Goal: Information Seeking & Learning: Find specific fact

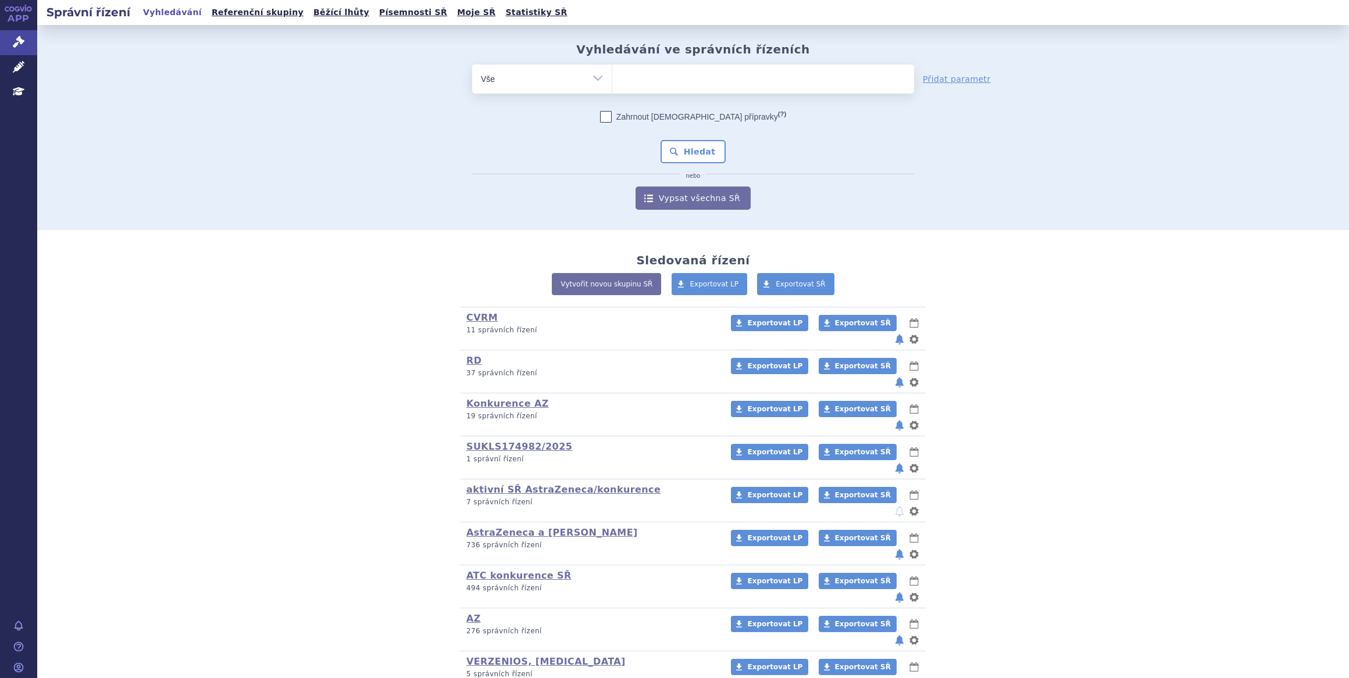
click at [659, 78] on ul at bounding box center [763, 77] width 302 height 24
click at [612, 78] on select at bounding box center [612, 78] width 1 height 29
type input "ul"
type input "ulto"
type input "ultom"
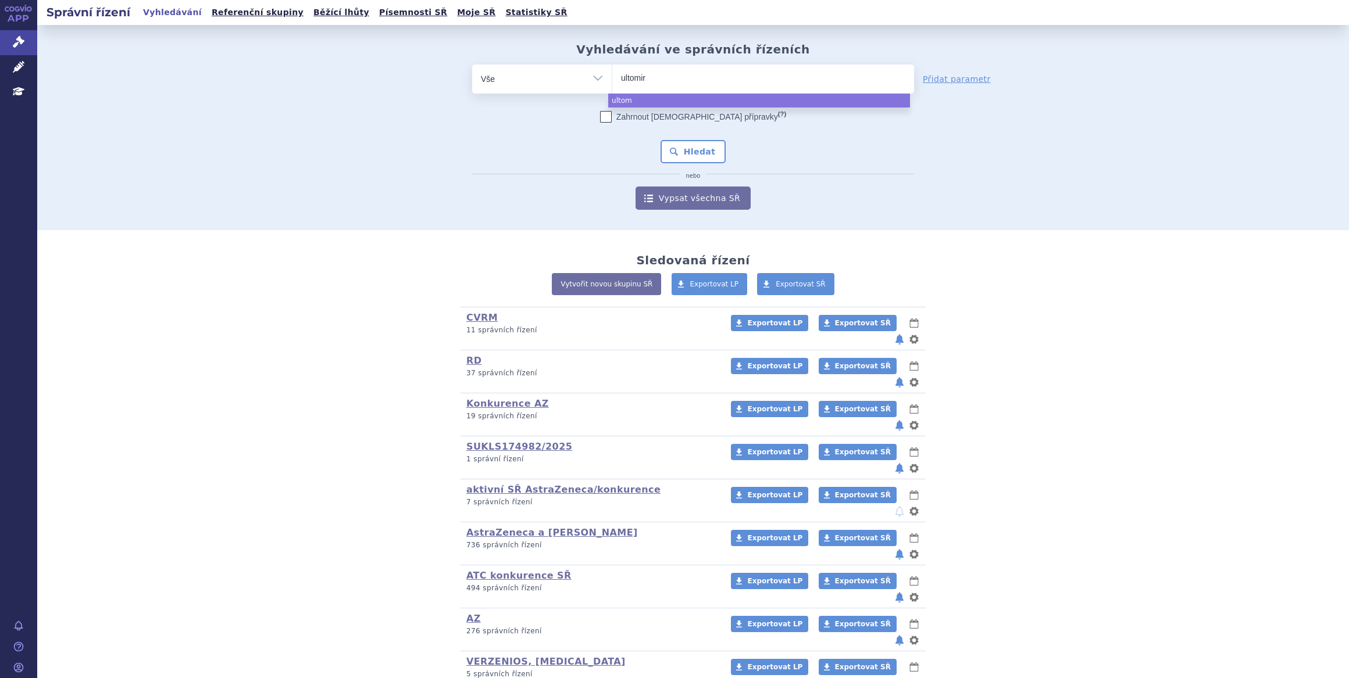
type input "ultomiri"
type input "ultomiris"
select select "ultomiris"
click at [680, 152] on button "Hledat" at bounding box center [693, 151] width 66 height 23
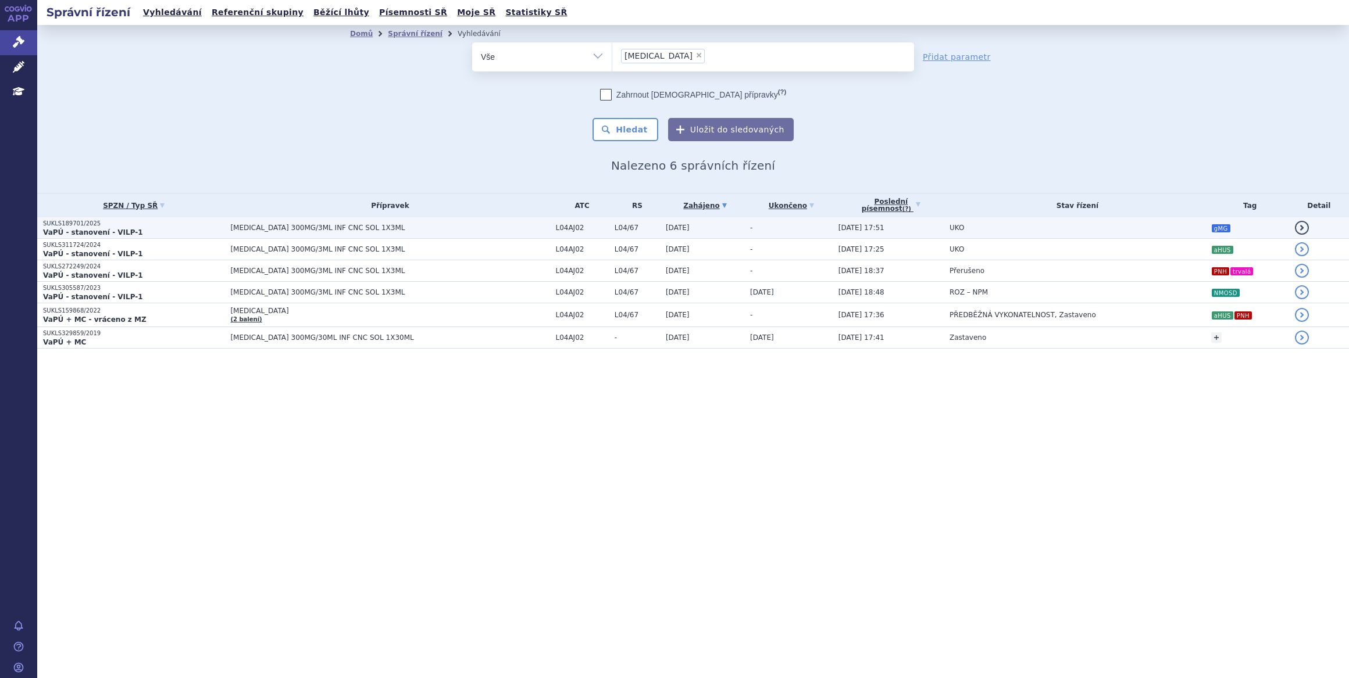
click at [424, 225] on span "ULTOMIRIS 300MG/3ML INF CNC SOL 1X3ML" at bounding box center [375, 228] width 291 height 8
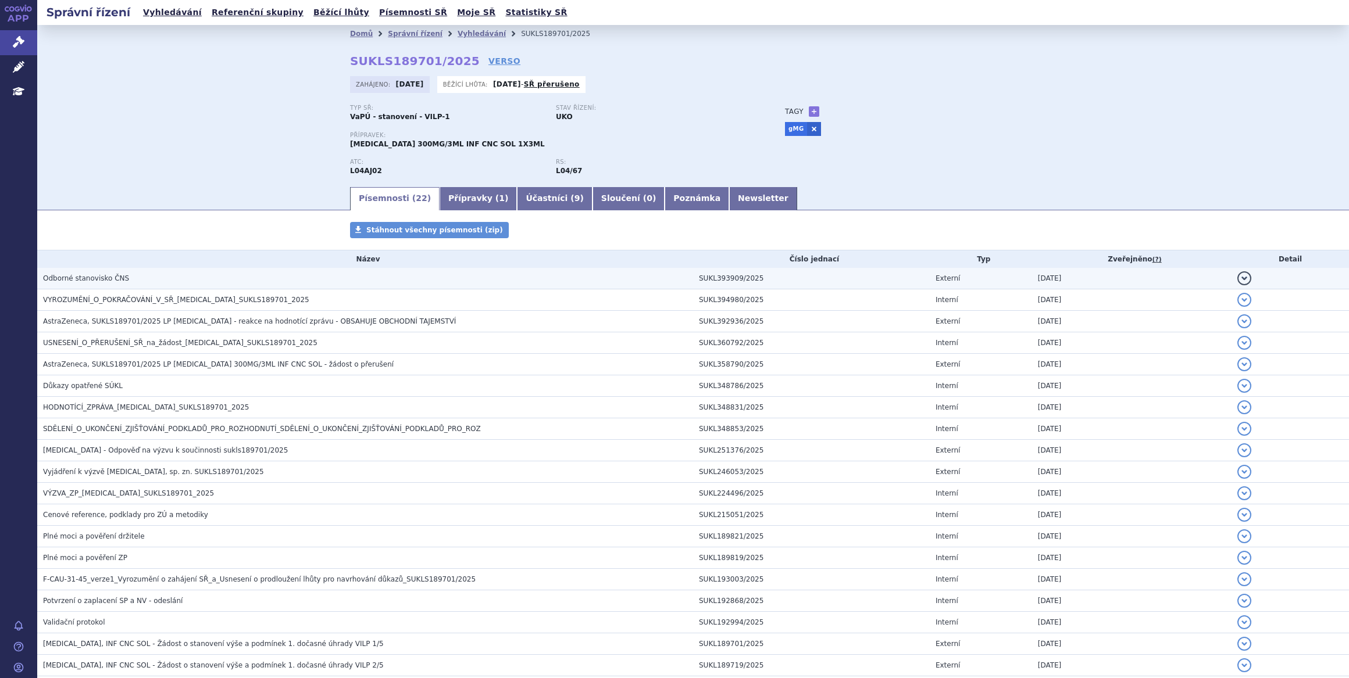
click at [409, 278] on h3 "Odborné stanovisko ČNS" at bounding box center [368, 279] width 650 height 12
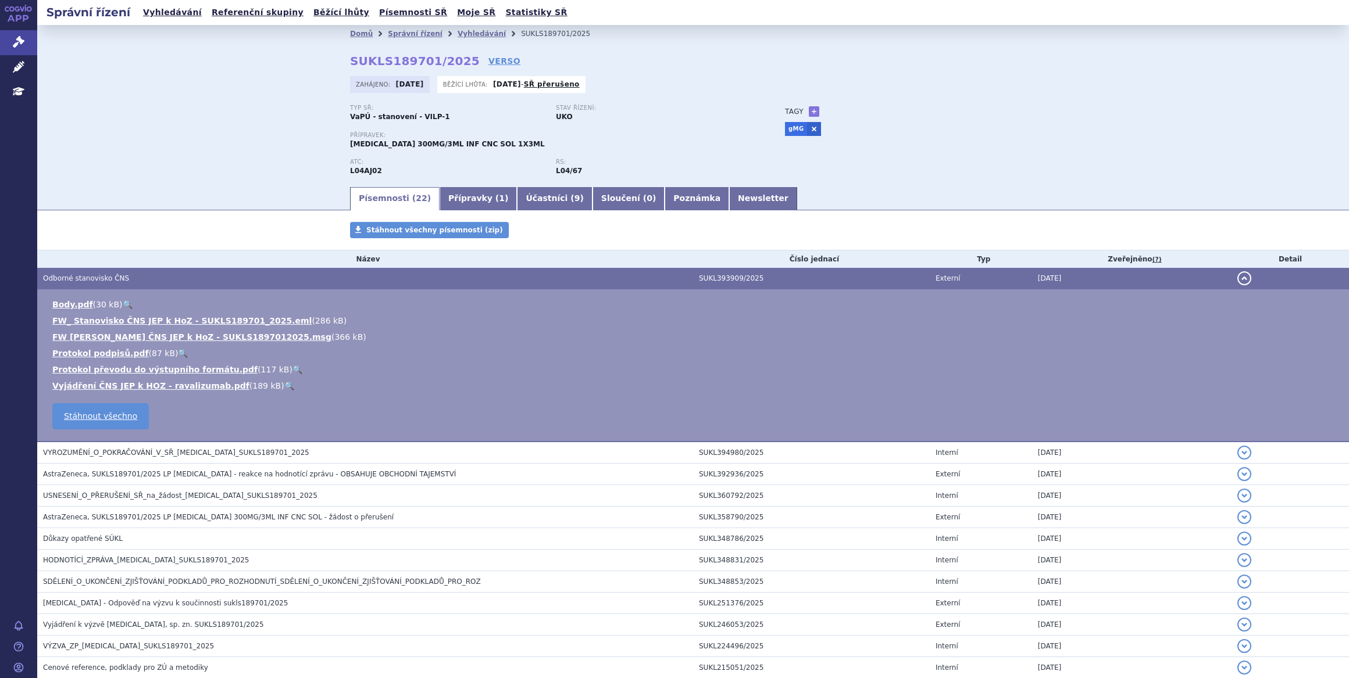
click at [284, 381] on link "🔍" at bounding box center [289, 385] width 10 height 9
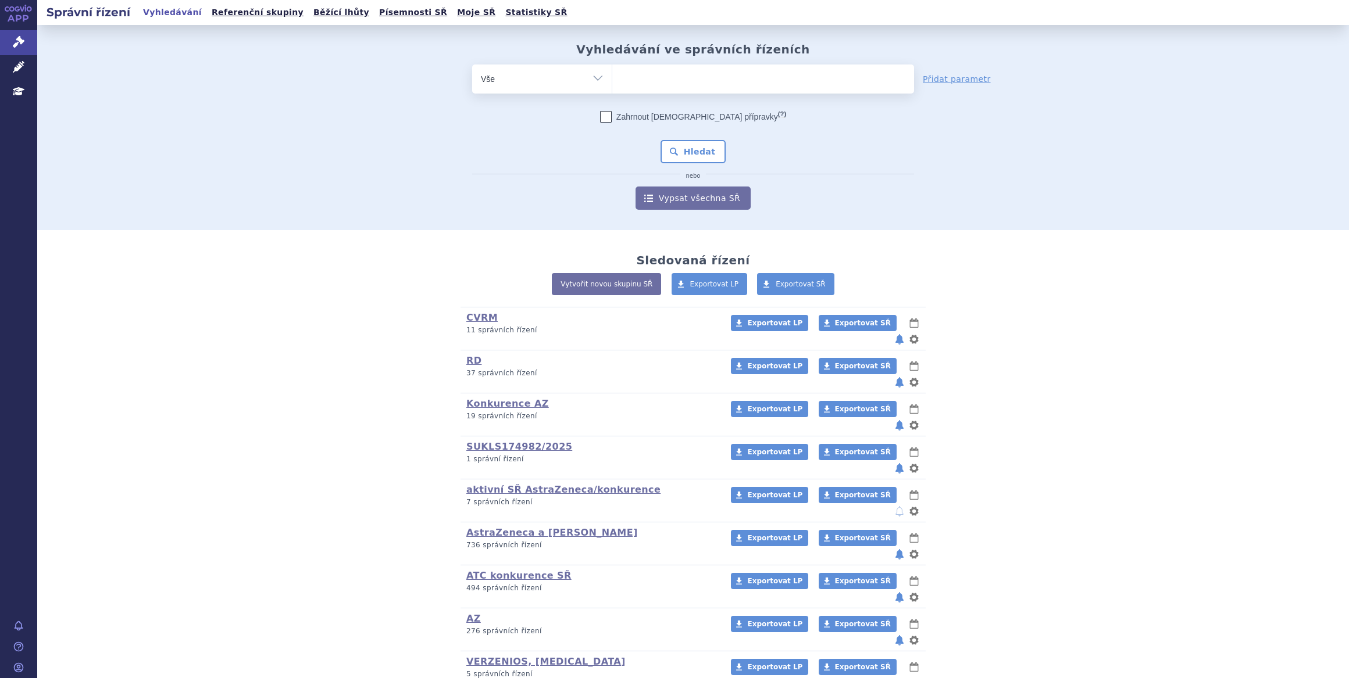
click at [637, 69] on ul at bounding box center [763, 77] width 302 height 24
click at [612, 69] on select at bounding box center [612, 78] width 1 height 29
type input "gm"
type input "gmg"
select select "gmg"
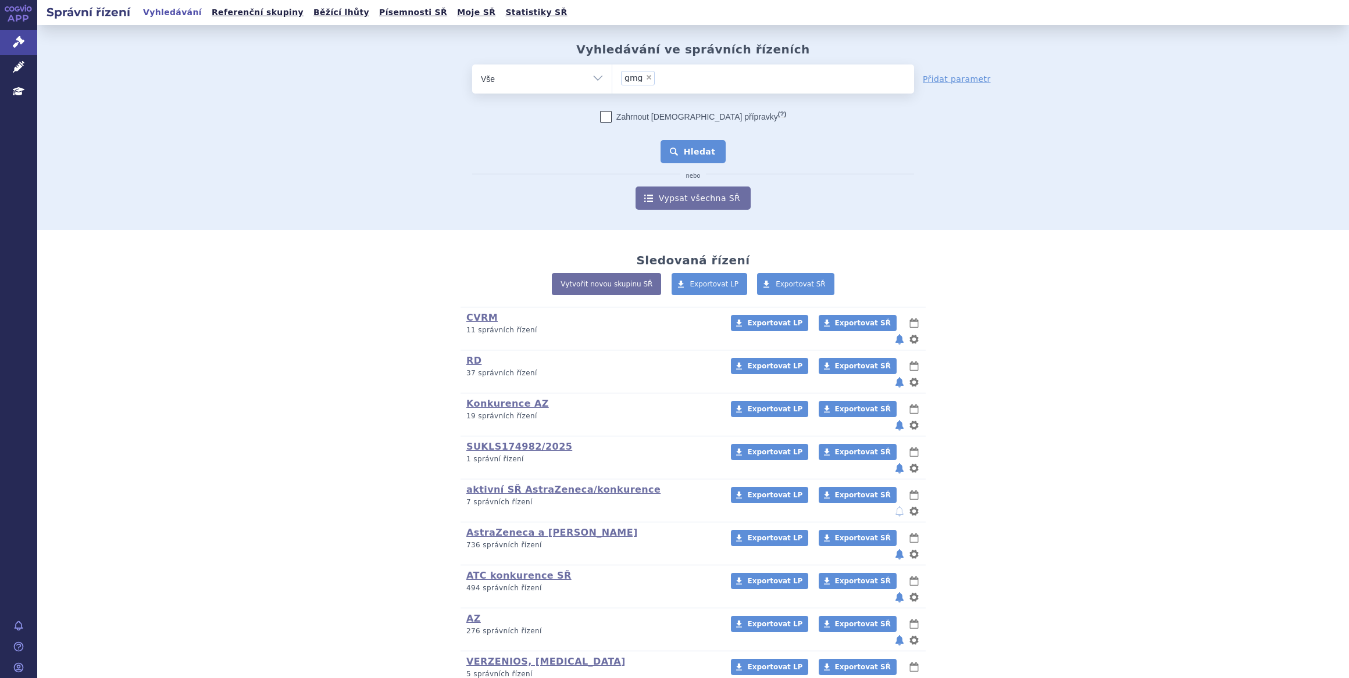
click at [686, 151] on button "Hledat" at bounding box center [693, 151] width 66 height 23
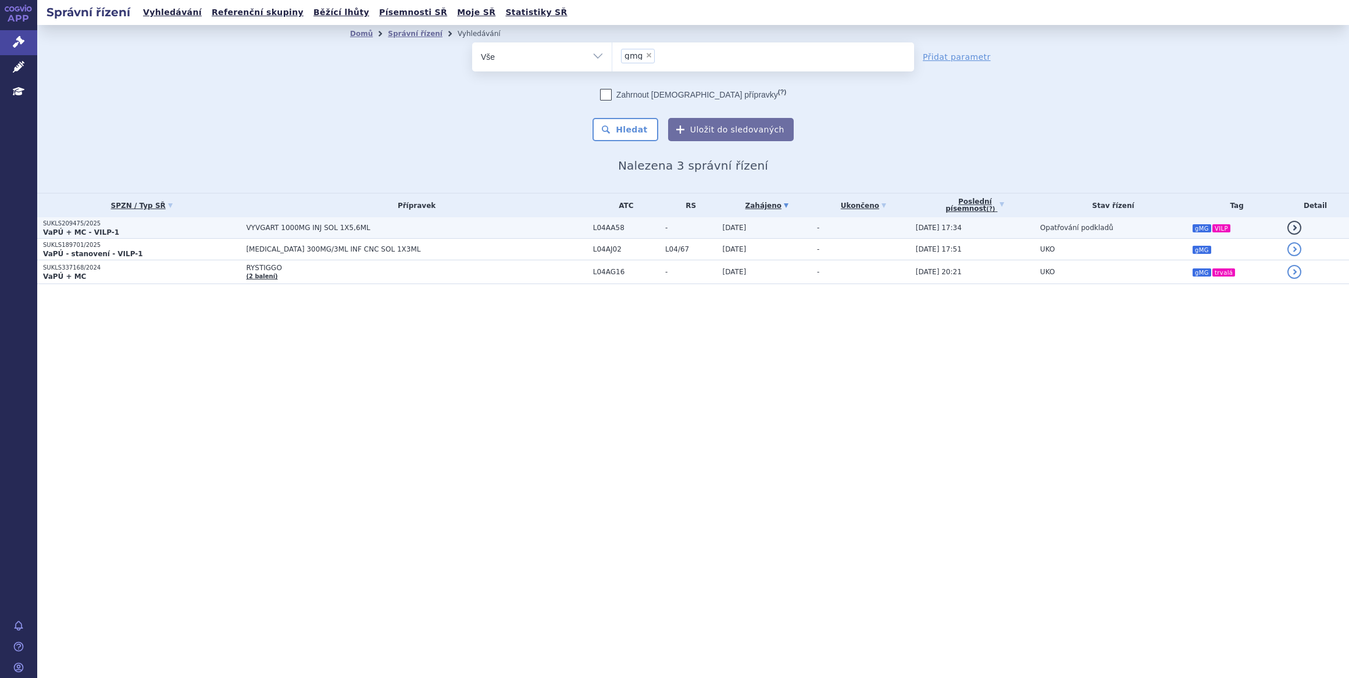
click at [473, 231] on span "VYVGART 1000MG INJ SOL 1X5,6ML" at bounding box center [391, 228] width 291 height 8
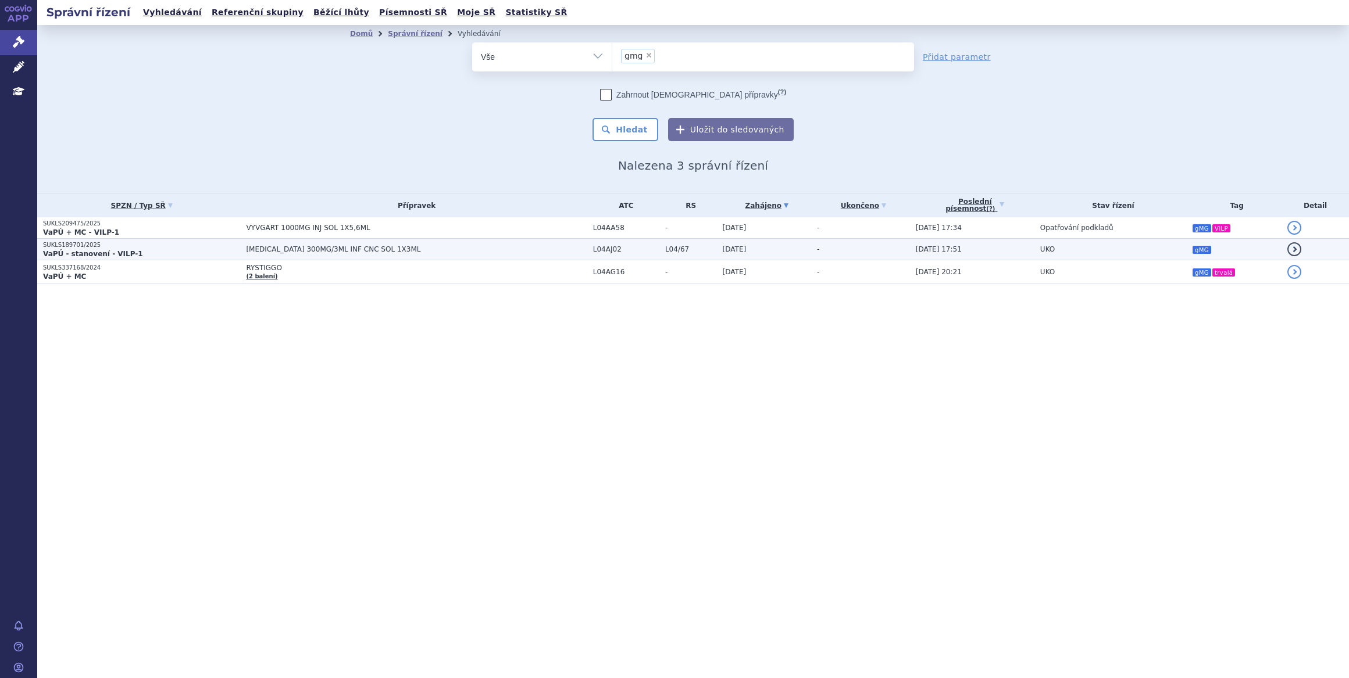
click at [516, 252] on span "ULTOMIRIS 300MG/3ML INF CNC SOL 1X3ML" at bounding box center [391, 249] width 291 height 8
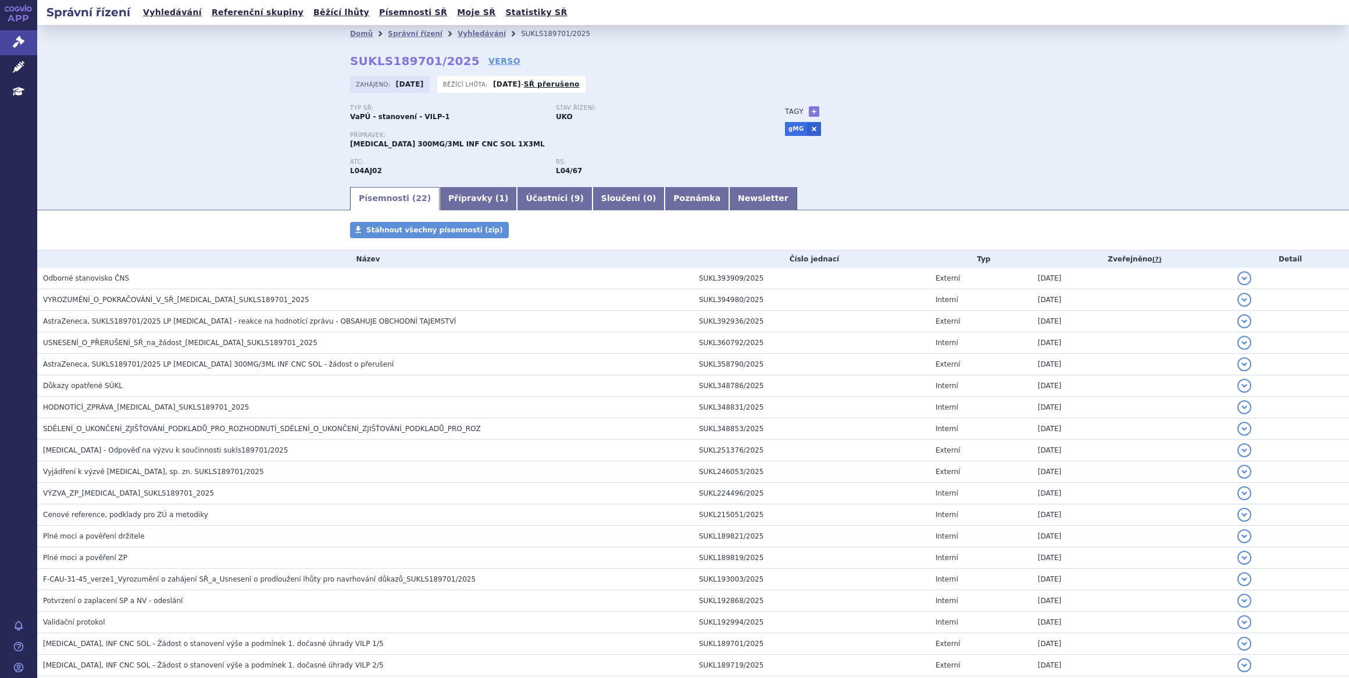
click at [314, 288] on td "Odborné stanovisko ČNS" at bounding box center [365, 279] width 656 height 22
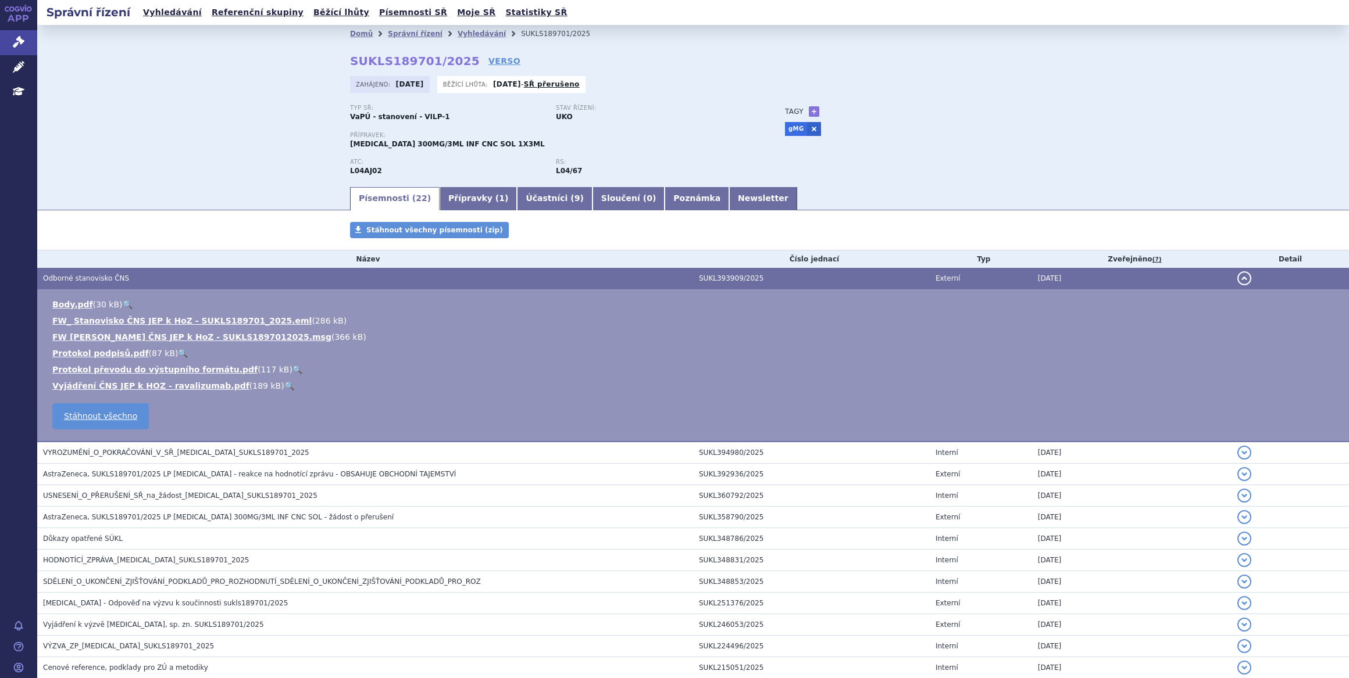
click at [284, 387] on link "🔍" at bounding box center [289, 385] width 10 height 9
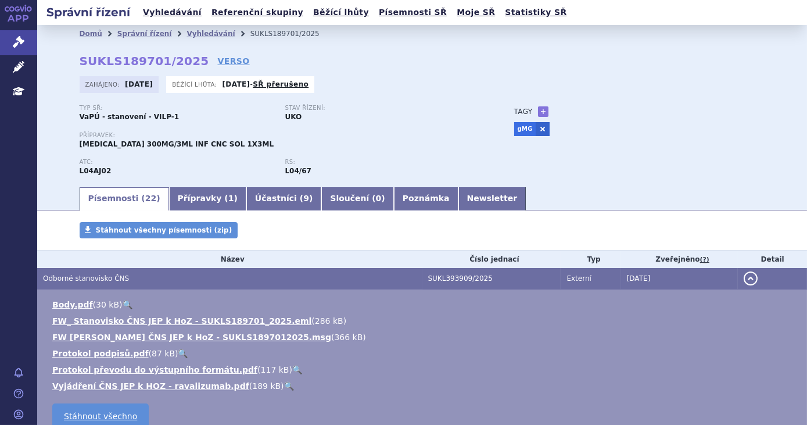
scroll to position [52, 0]
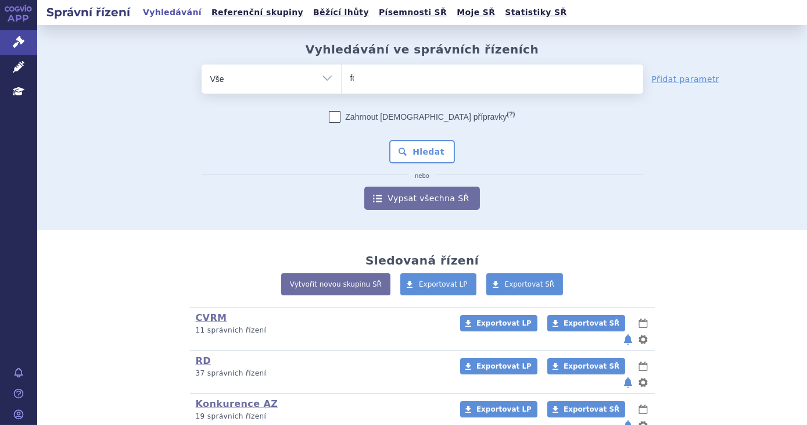
type input "for"
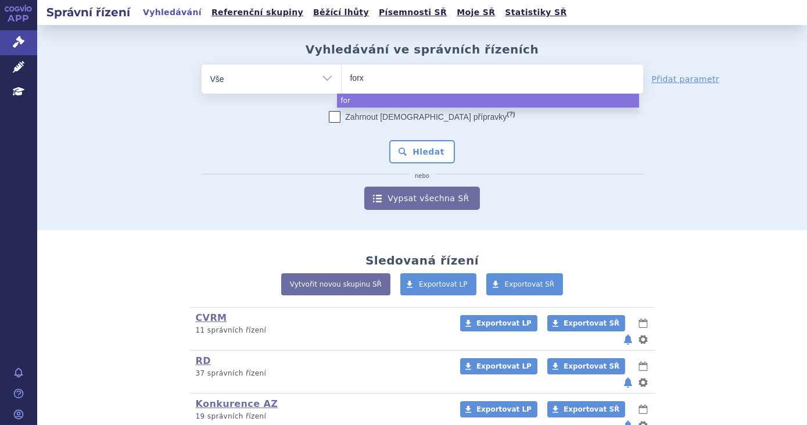
type input "forxi"
type input "forxig"
type input "forxiga"
select select "forxiga"
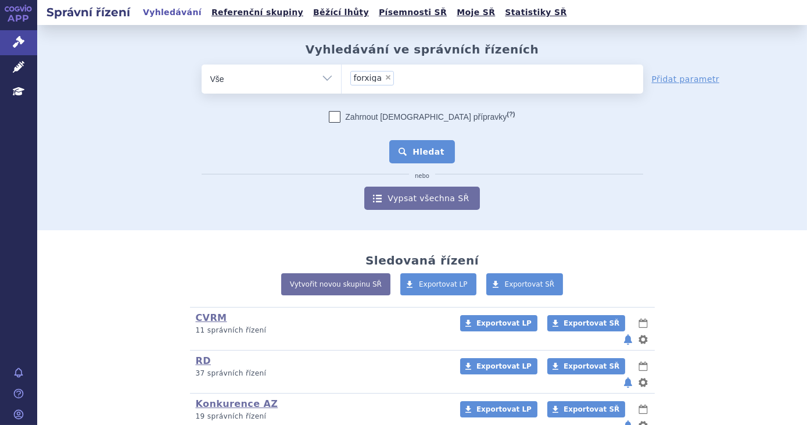
click at [424, 155] on button "Hledat" at bounding box center [422, 151] width 66 height 23
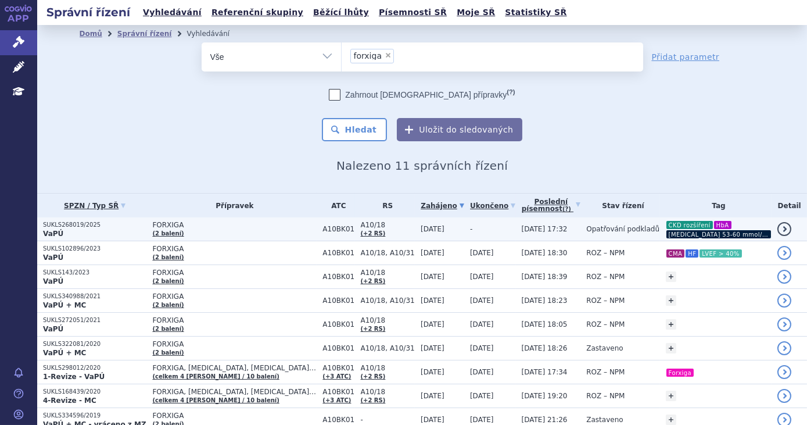
click at [464, 237] on td "-" at bounding box center [490, 229] width 52 height 24
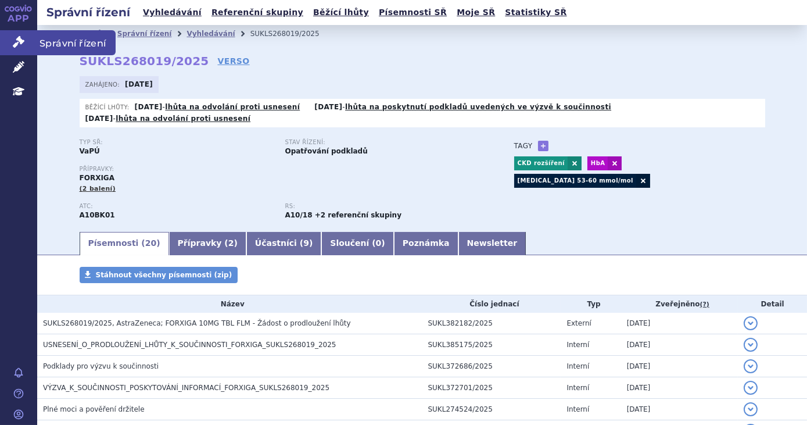
click at [13, 42] on icon at bounding box center [19, 42] width 12 height 12
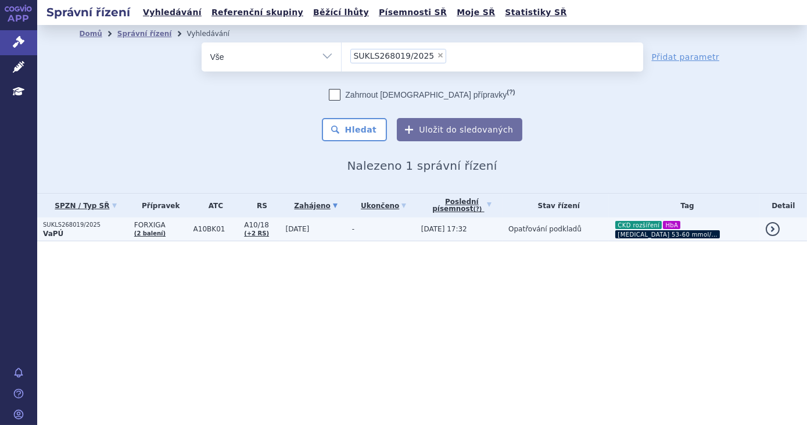
click at [328, 232] on td "[DATE]" at bounding box center [313, 229] width 66 height 24
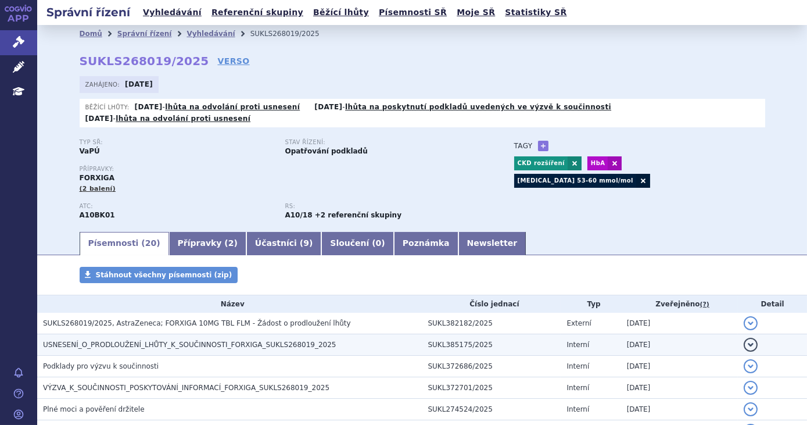
scroll to position [105, 0]
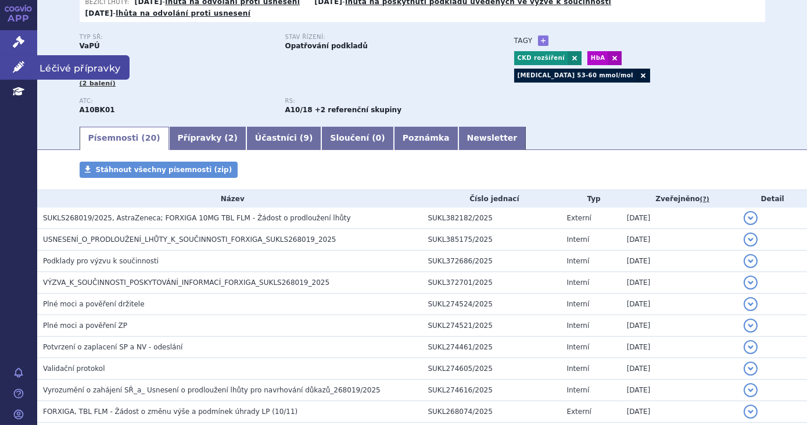
click at [26, 66] on link "Léčivé přípravky" at bounding box center [18, 67] width 37 height 24
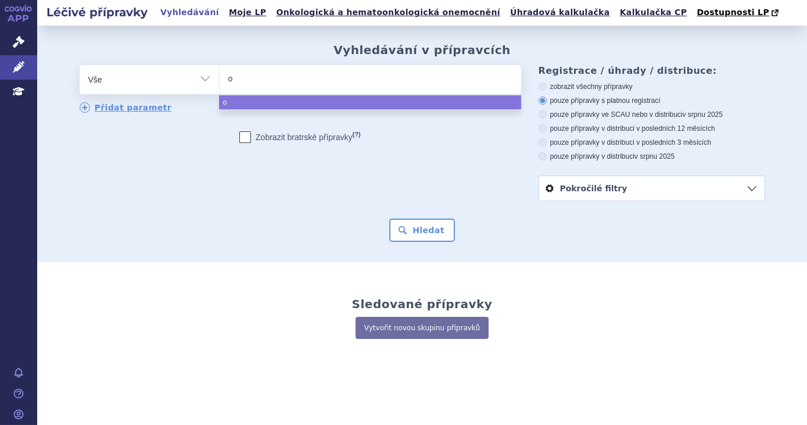
type input "or"
type input "orx"
type input "orxi"
type input "orx"
type input "o"
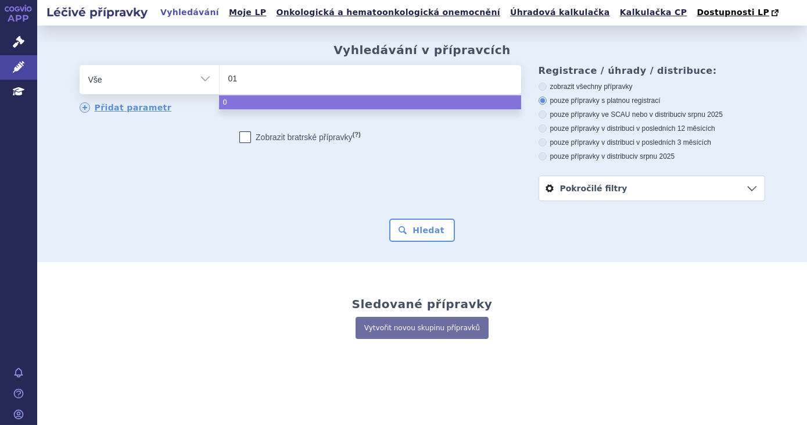
type input "019"
type input "0193"
type input "019366"
type input "0193660"
select select "0193660"
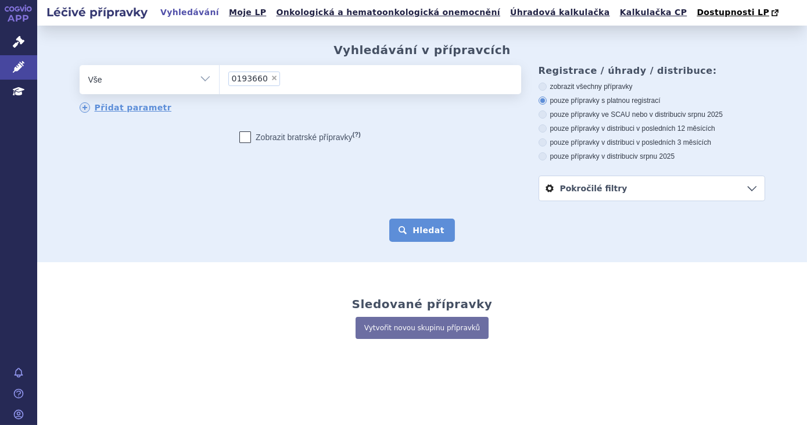
click at [422, 233] on button "Hledat" at bounding box center [422, 230] width 66 height 23
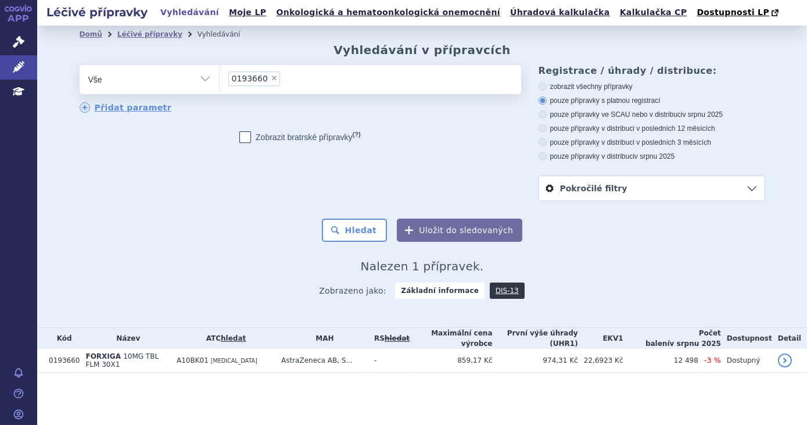
click at [271, 80] on span "×" at bounding box center [274, 77] width 7 height 7
click at [220, 80] on select "0193660" at bounding box center [219, 79] width 1 height 29
select select
click at [271, 82] on ul at bounding box center [371, 77] width 302 height 24
click at [220, 82] on select "0193660" at bounding box center [219, 79] width 1 height 29
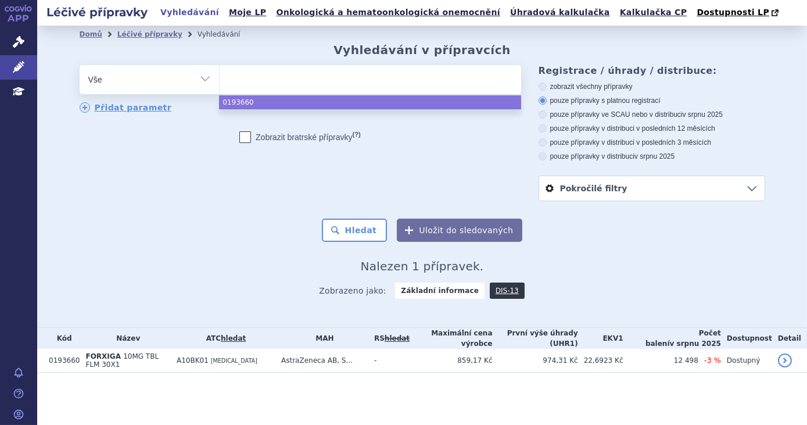
paste input "0193661"
type input "0193661"
select select "0193661"
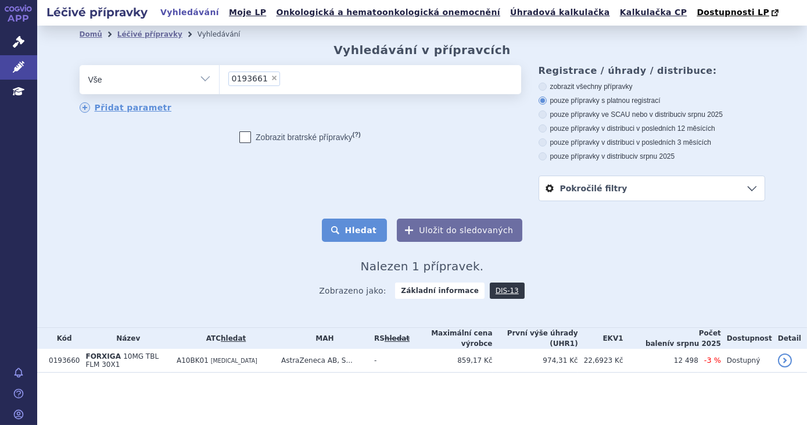
click at [355, 221] on button "Hledat" at bounding box center [355, 230] width 66 height 23
click at [271, 77] on span "×" at bounding box center [274, 77] width 7 height 7
click at [220, 77] on select "0193661" at bounding box center [219, 79] width 1 height 29
select select
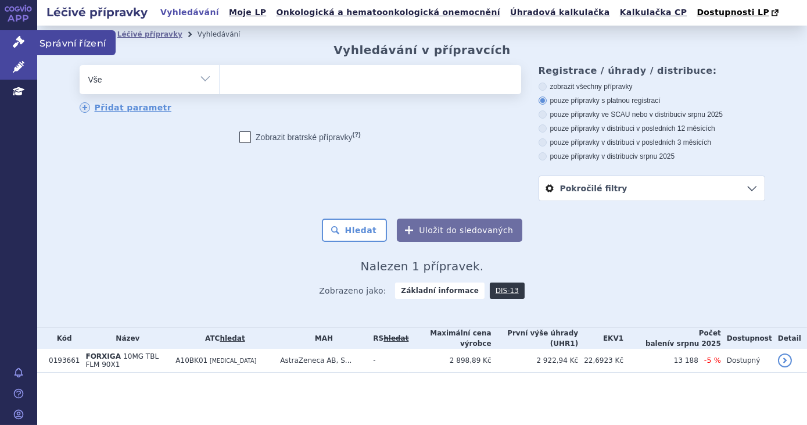
click at [18, 38] on icon at bounding box center [19, 42] width 12 height 12
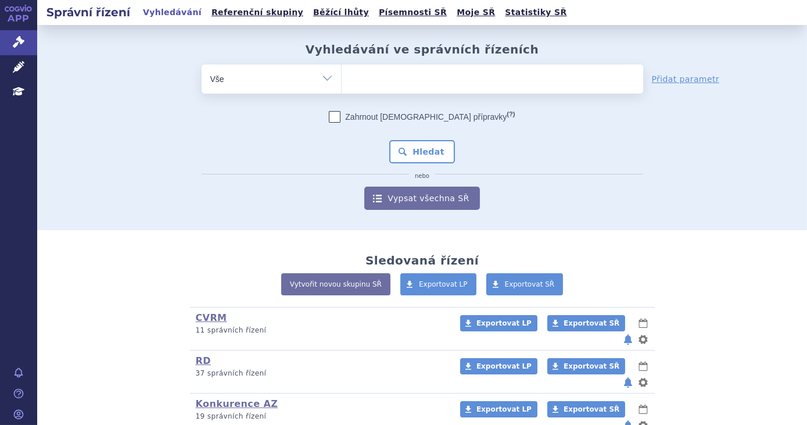
type input "SUKLS268019/2025"
select select "SUKLS268019/2025"
click at [410, 170] on div "Zahrnout [DEMOGRAPHIC_DATA] přípravky (?) * Pozor, hledání dle vyhledávacího pa…" at bounding box center [423, 160] width 442 height 99
click at [410, 155] on button "Hledat" at bounding box center [422, 151] width 66 height 23
